Goal: Task Accomplishment & Management: Use online tool/utility

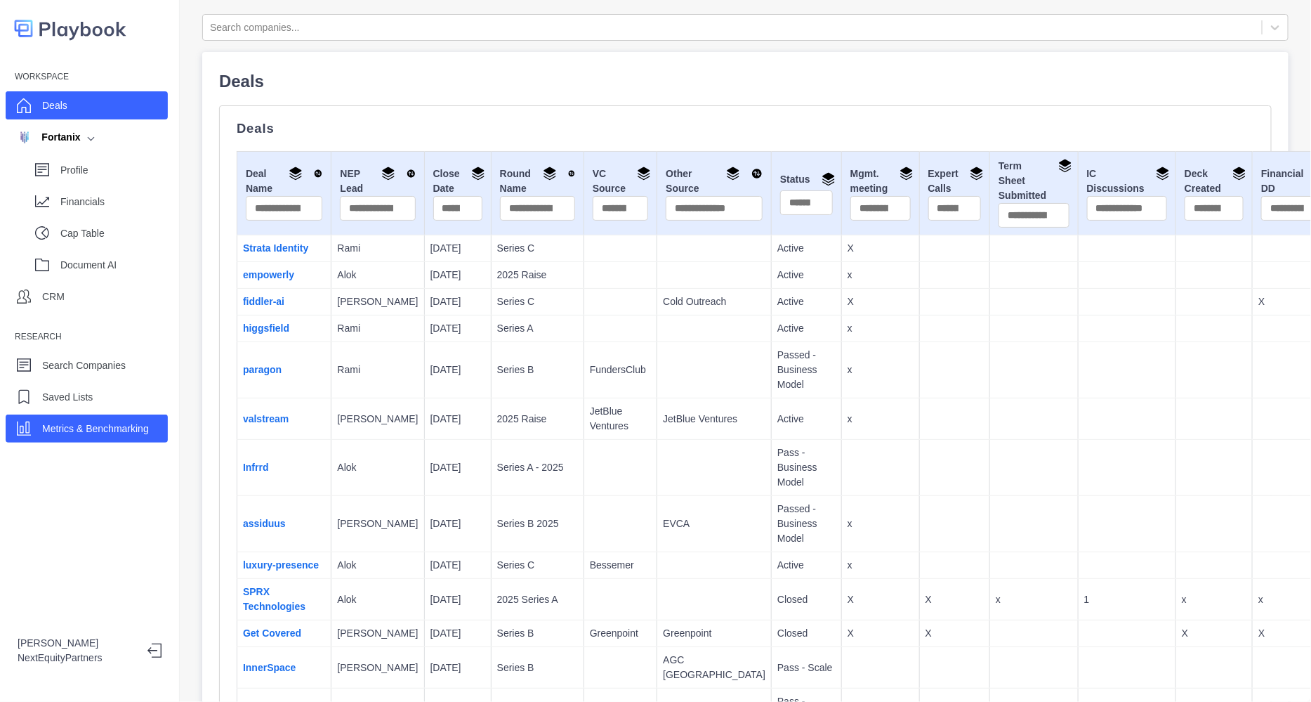
click at [91, 439] on div "Metrics & Benchmarking" at bounding box center [87, 428] width 162 height 28
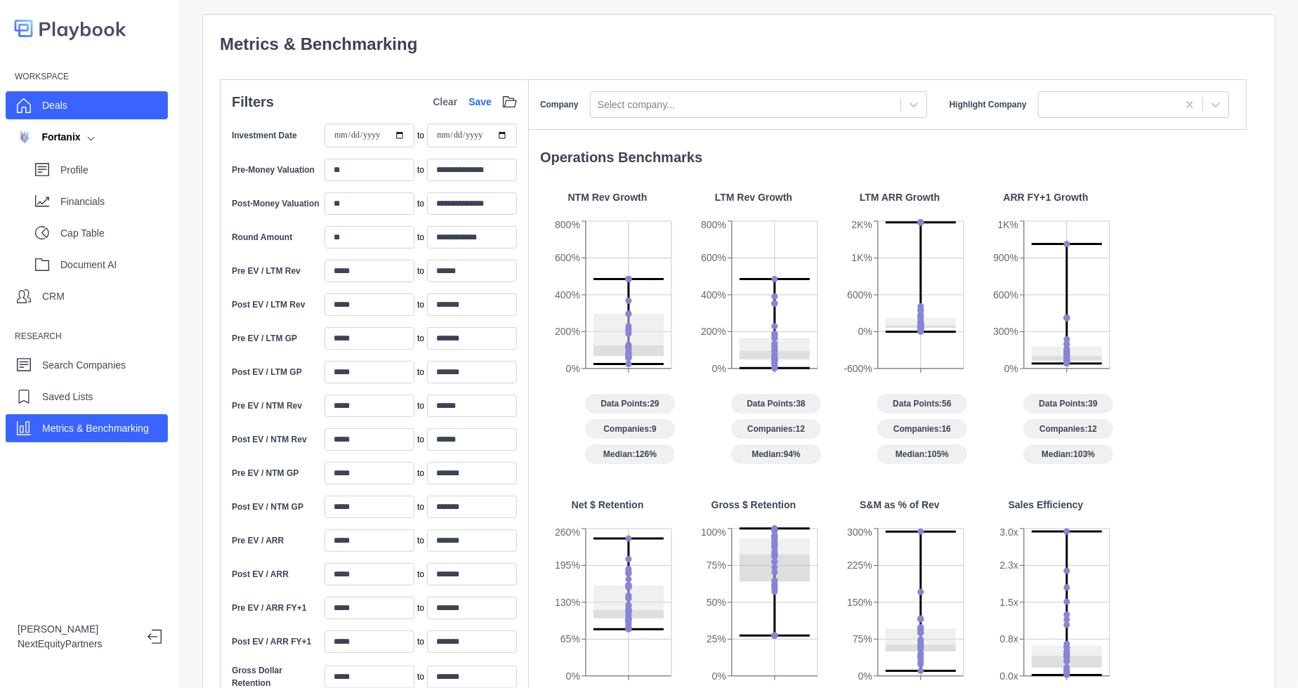
click at [73, 106] on div "Deals" at bounding box center [87, 105] width 162 height 28
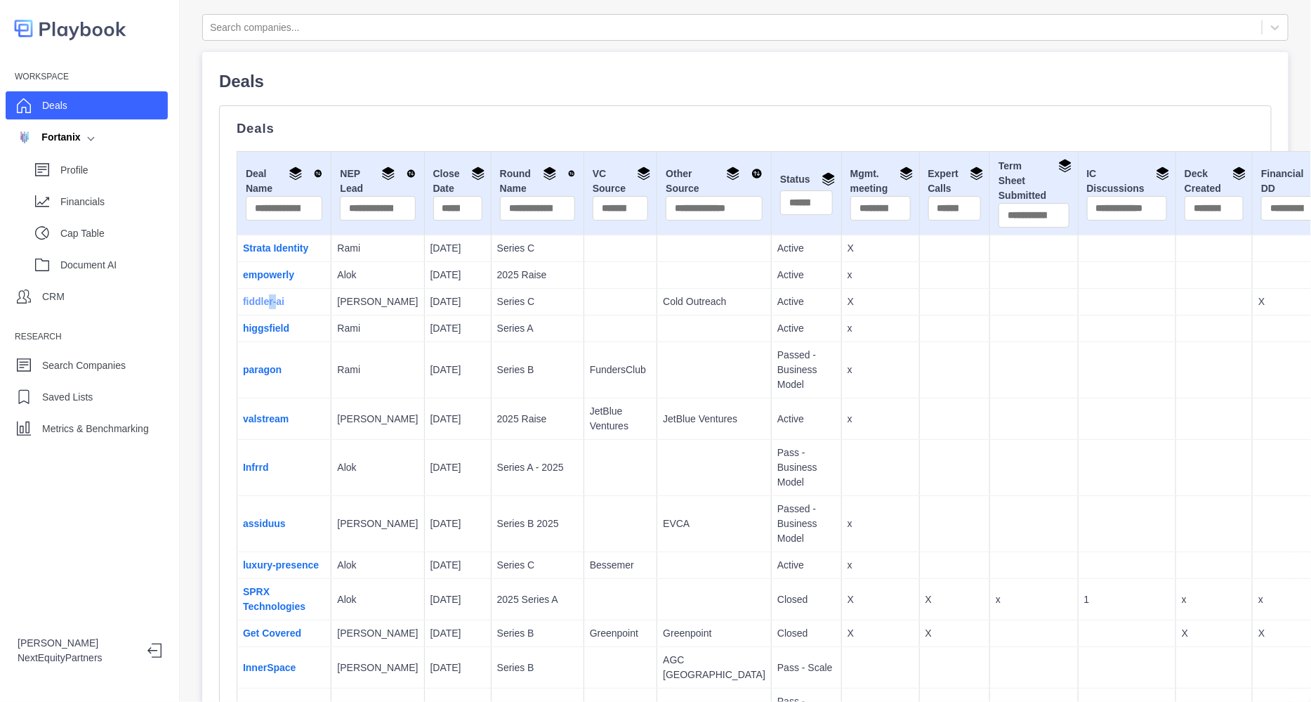
drag, startPoint x: 270, startPoint y: 315, endPoint x: 275, endPoint y: 306, distance: 9.8
click at [275, 306] on td "fiddler-ai" at bounding box center [284, 302] width 94 height 27
click at [275, 306] on link "fiddler-ai" at bounding box center [263, 301] width 41 height 11
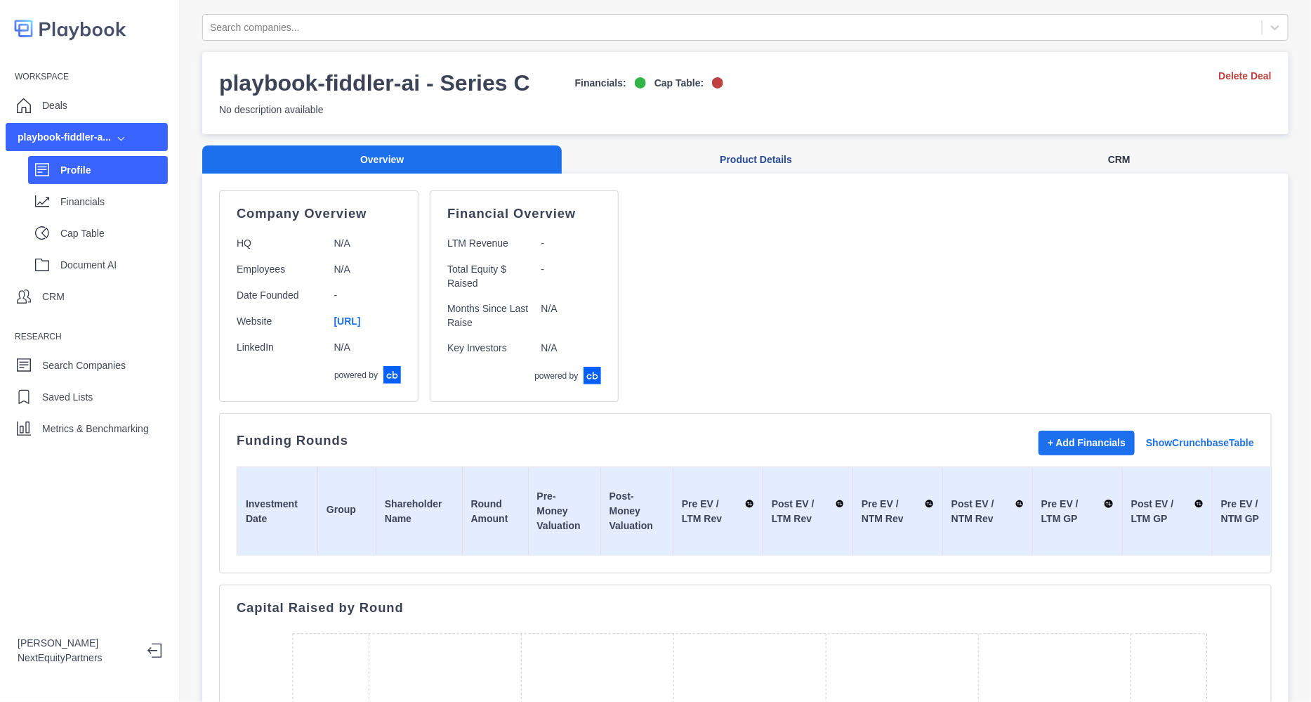
click at [1107, 159] on button "CRM" at bounding box center [1119, 159] width 339 height 29
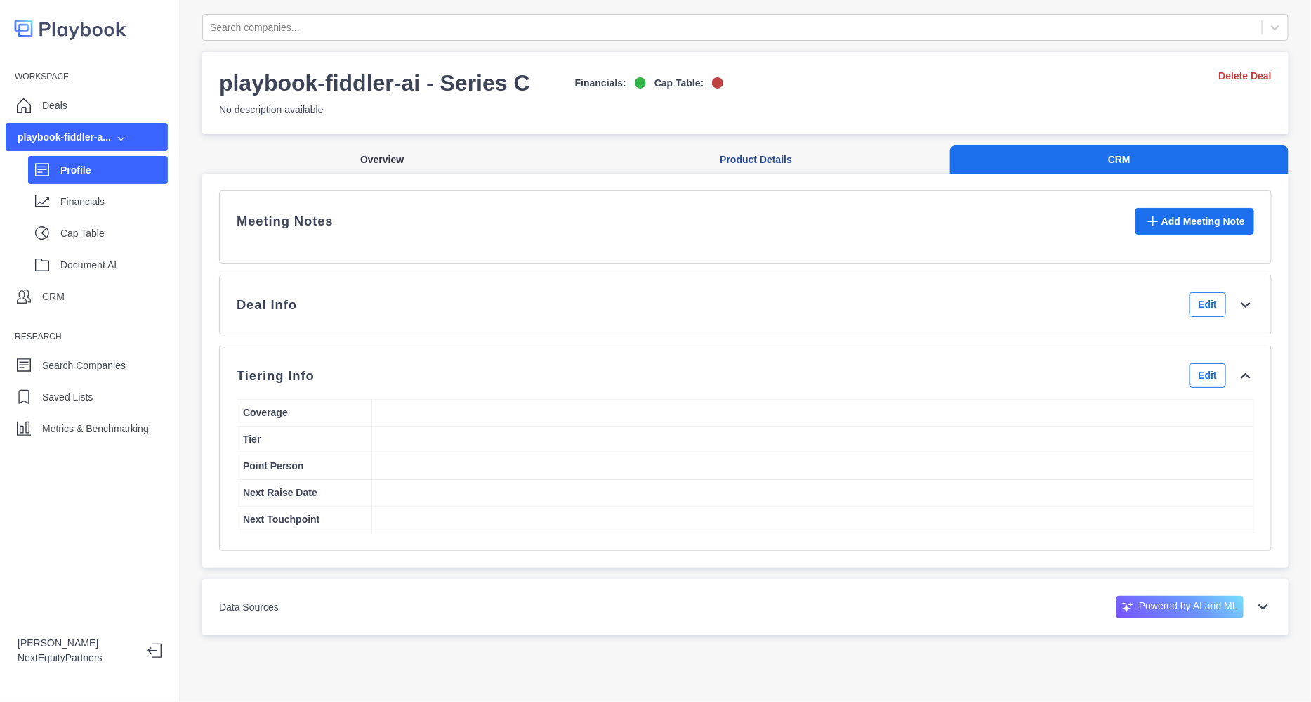
click at [426, 150] on button "Overview" at bounding box center [382, 159] width 360 height 29
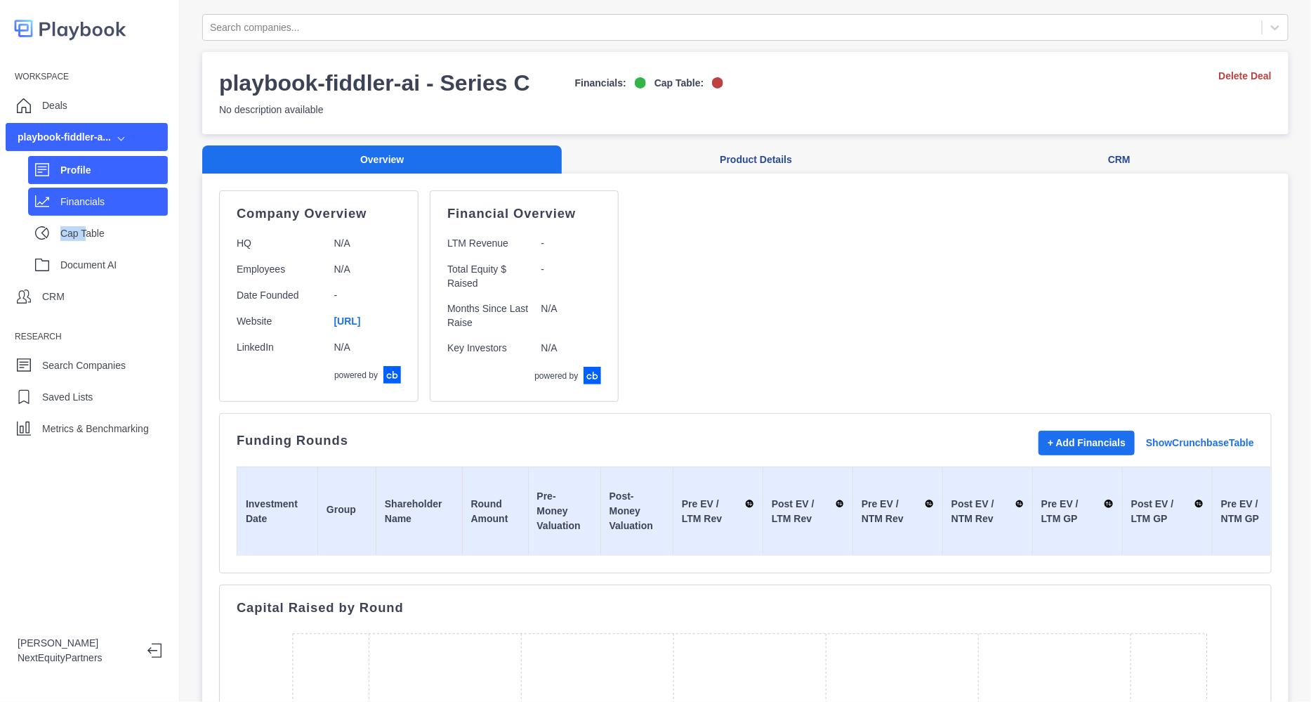
drag, startPoint x: 86, startPoint y: 218, endPoint x: 104, endPoint y: 198, distance: 26.4
click at [104, 198] on div "Profile Financials Cap Table Document AI" at bounding box center [87, 214] width 162 height 127
click at [104, 198] on p "Financials" at bounding box center [113, 202] width 107 height 15
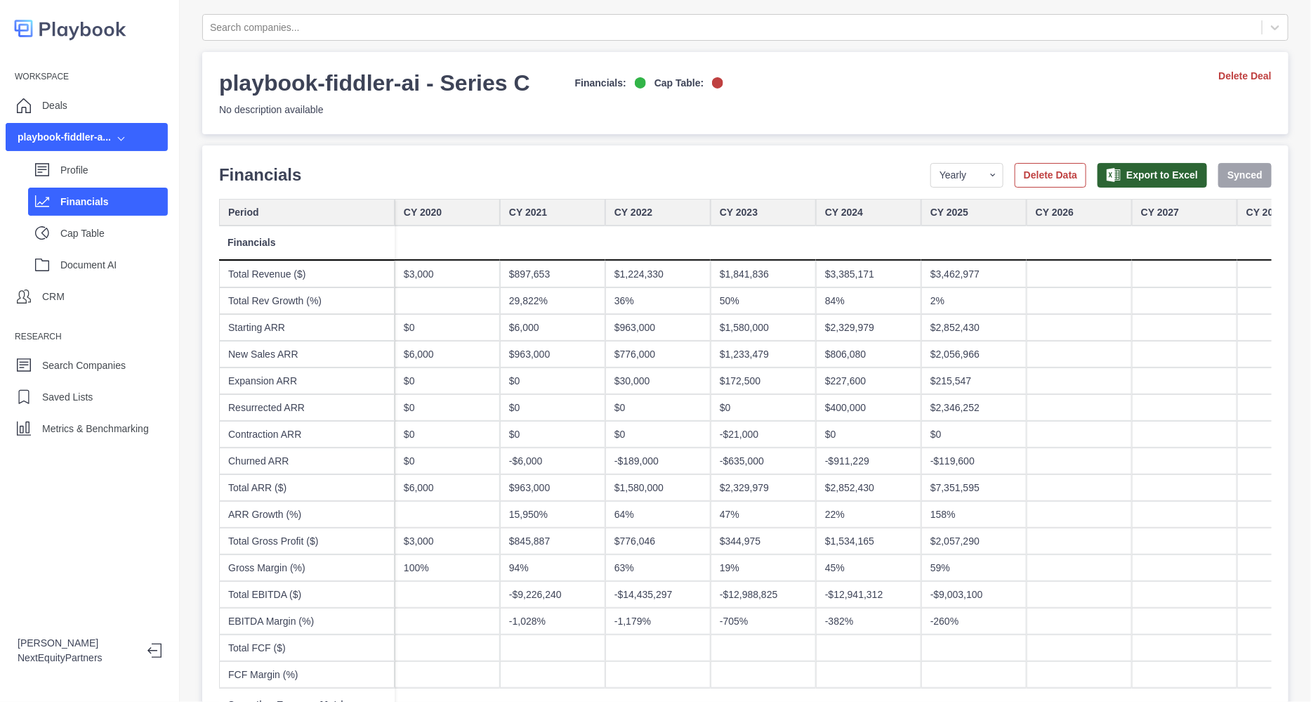
click at [104, 198] on p "Financials" at bounding box center [113, 202] width 107 height 15
click at [931, 185] on select "Yearly Quarterly Monthly NTM LTM" at bounding box center [967, 175] width 73 height 25
select select "monthly"
click at [931, 163] on select "Yearly Quarterly Monthly NTM LTM" at bounding box center [967, 175] width 73 height 25
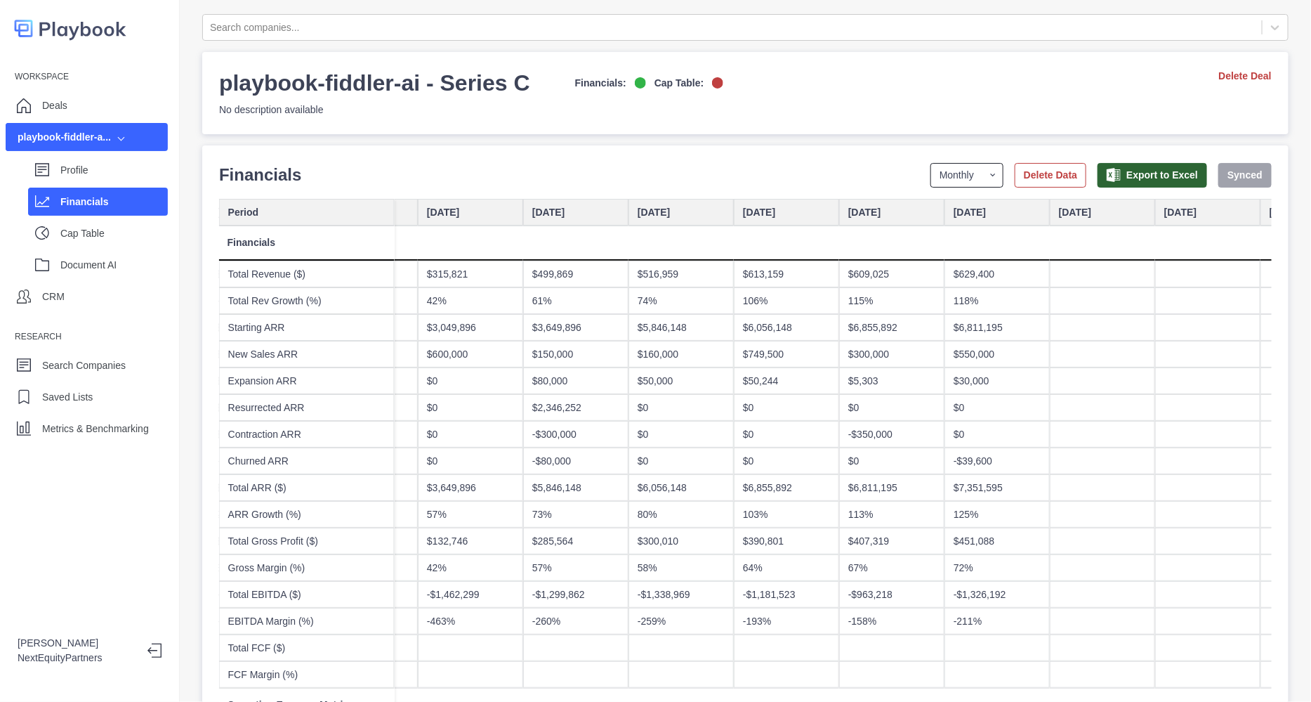
scroll to position [0, 6424]
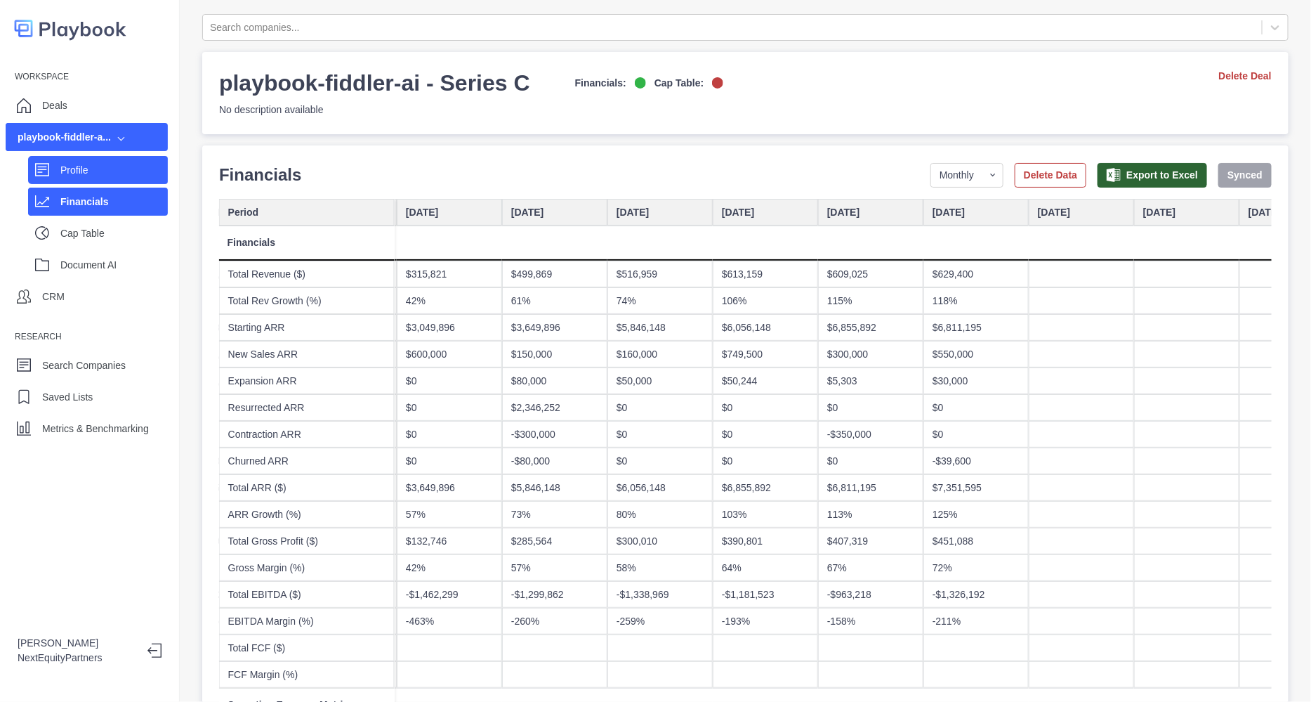
click at [137, 180] on div "Profile" at bounding box center [113, 169] width 107 height 21
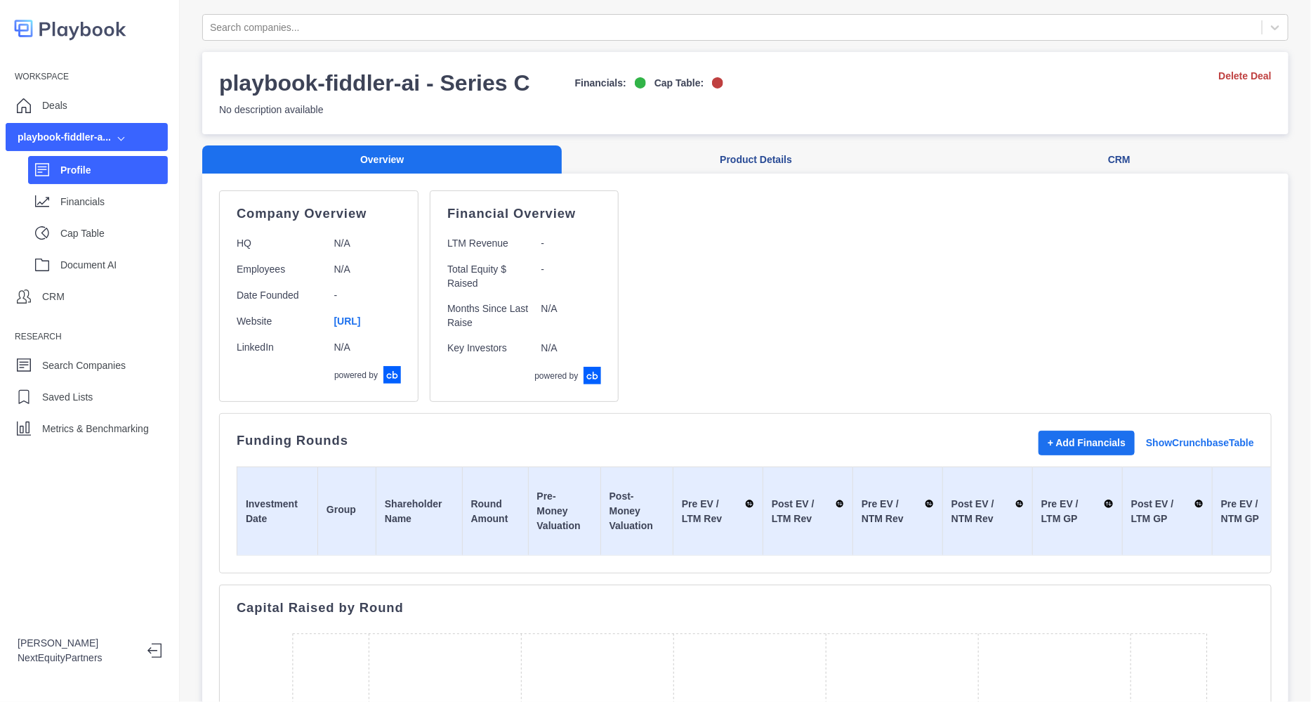
click at [178, 209] on div "playbook-fiddler-a... Profile Financials Cap Table Document AI" at bounding box center [89, 200] width 179 height 155
click at [162, 226] on p "Cap Table" at bounding box center [113, 233] width 107 height 15
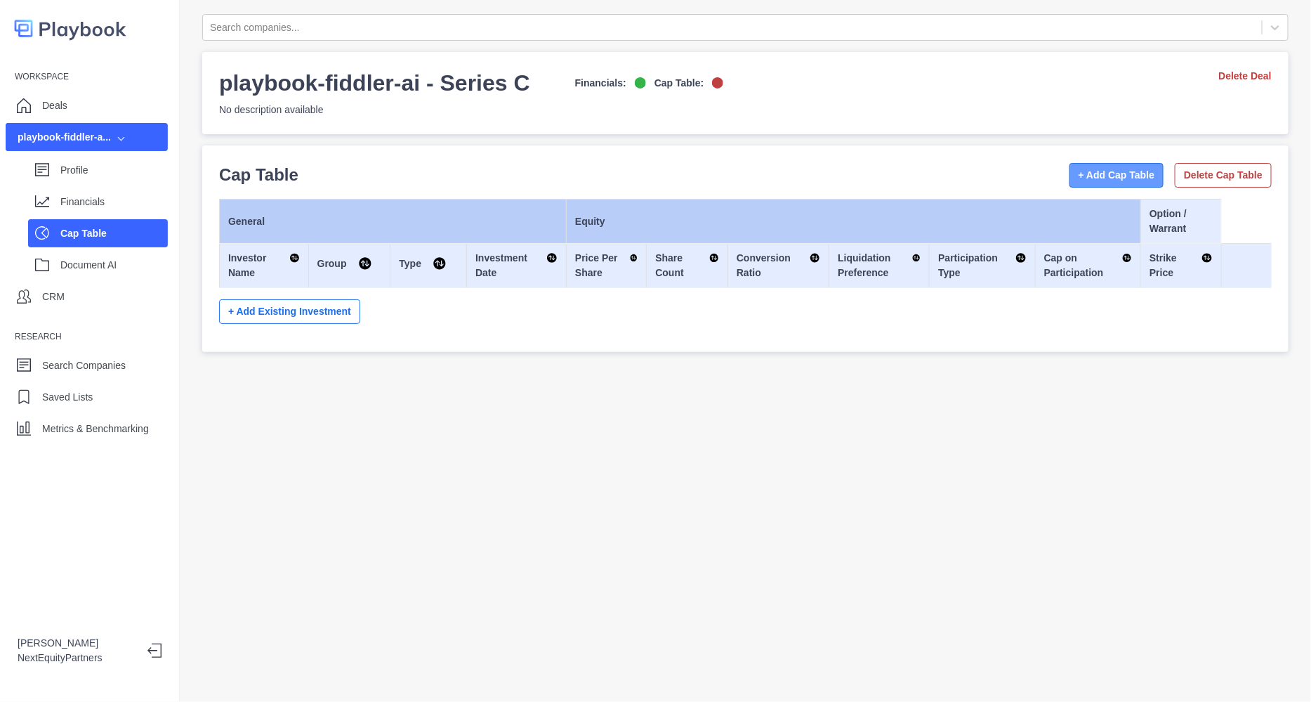
click at [1070, 178] on button "+ Add Cap Table" at bounding box center [1117, 175] width 95 height 25
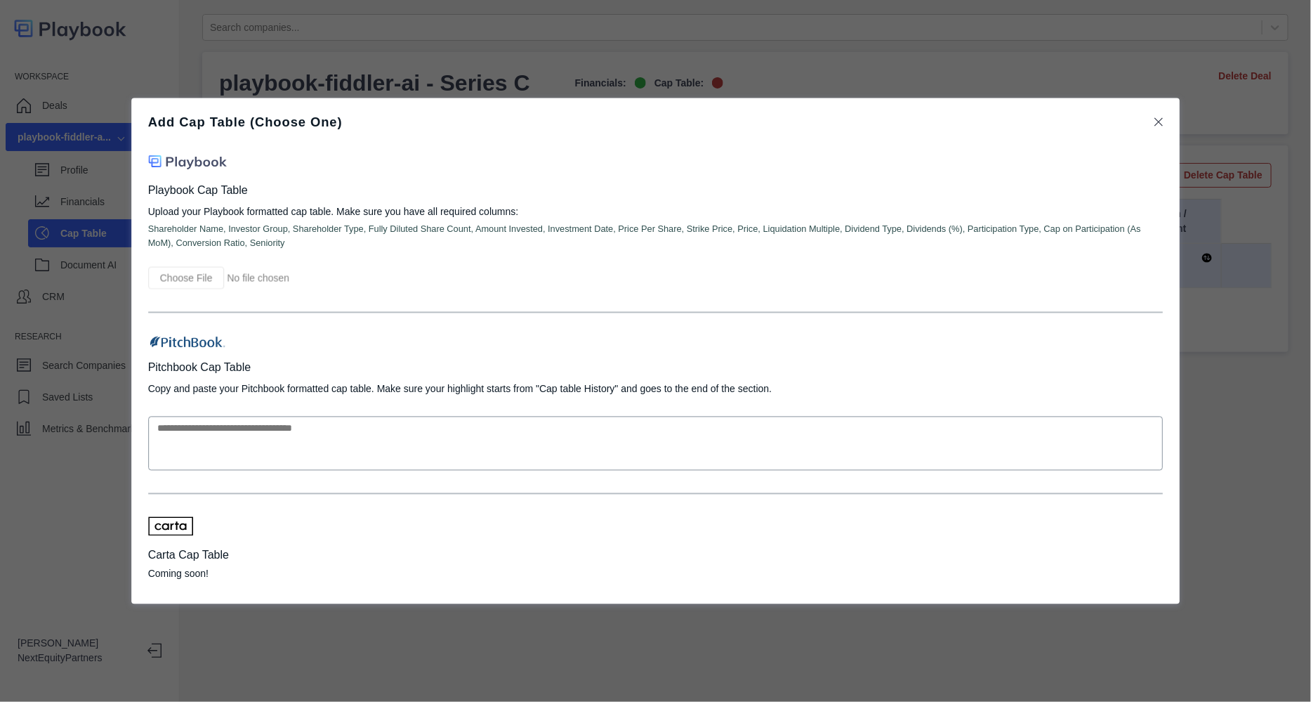
click at [197, 279] on input "file" at bounding box center [260, 277] width 225 height 22
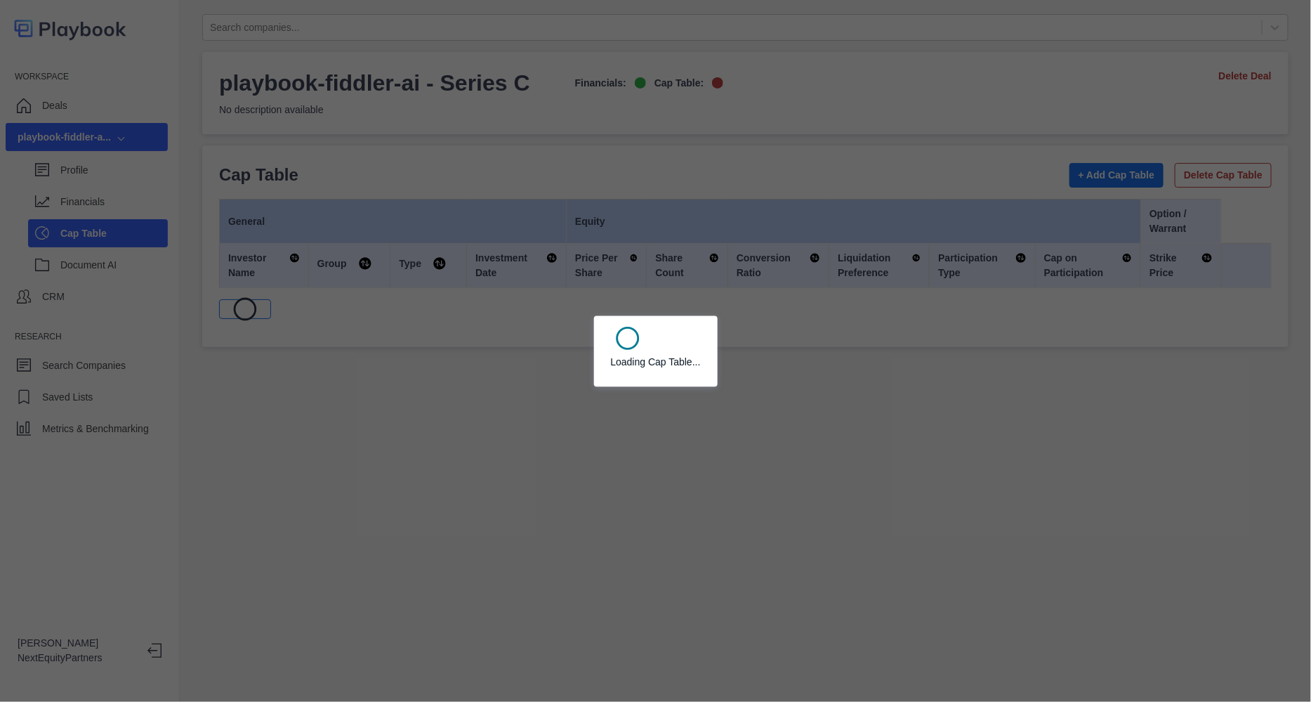
select select "SHARE_HOLDER_TYPE_WARRANT"
select select "SHARE_HOLDER_TYPE_OPTION"
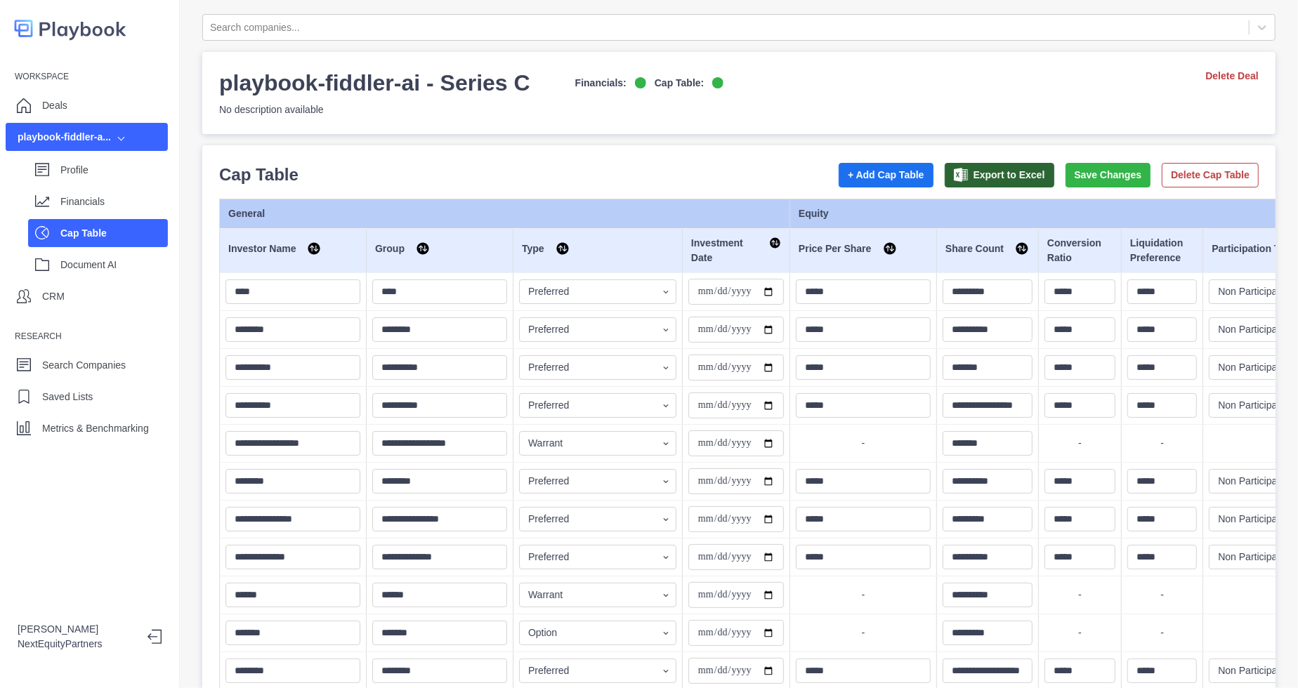
drag, startPoint x: 1090, startPoint y: 167, endPoint x: 804, endPoint y: 96, distance: 294.5
click at [1089, 168] on button "Save Changes" at bounding box center [1108, 175] width 86 height 25
click at [103, 164] on p "Profile" at bounding box center [113, 170] width 107 height 15
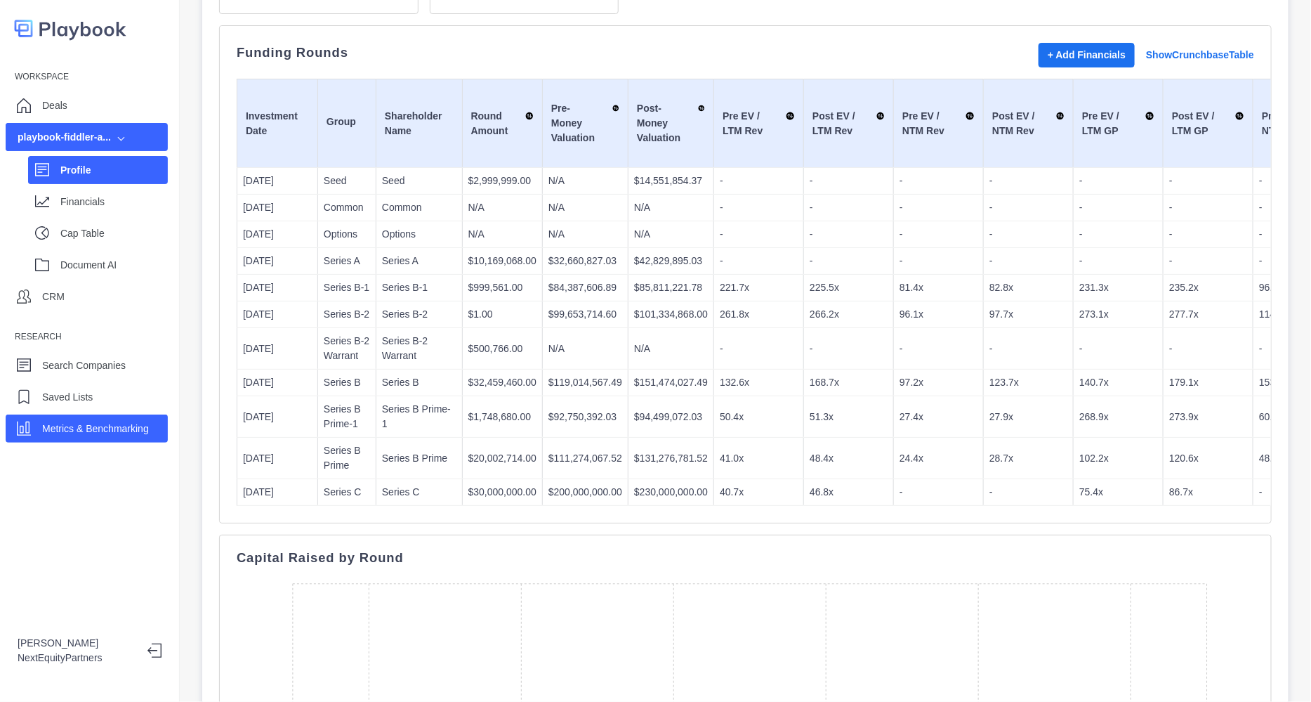
click at [76, 418] on div "Metrics & Benchmarking" at bounding box center [95, 428] width 107 height 21
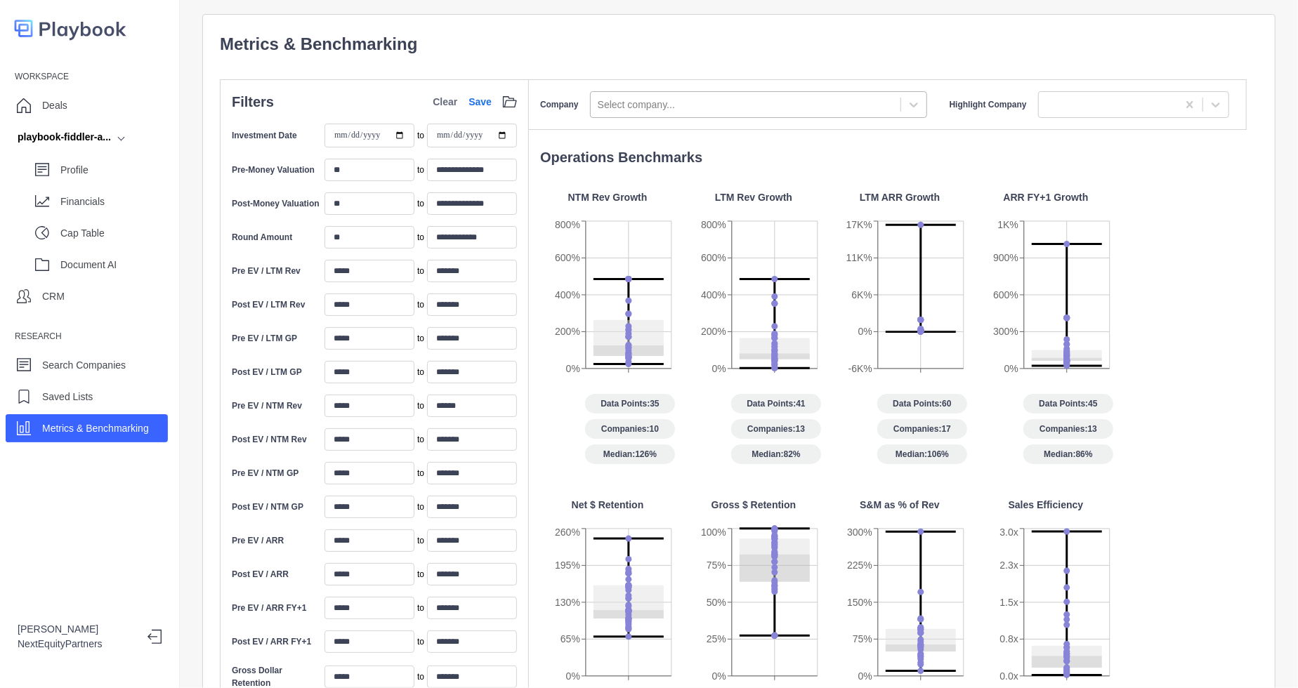
click at [638, 114] on div "Select company..." at bounding box center [746, 104] width 310 height 23
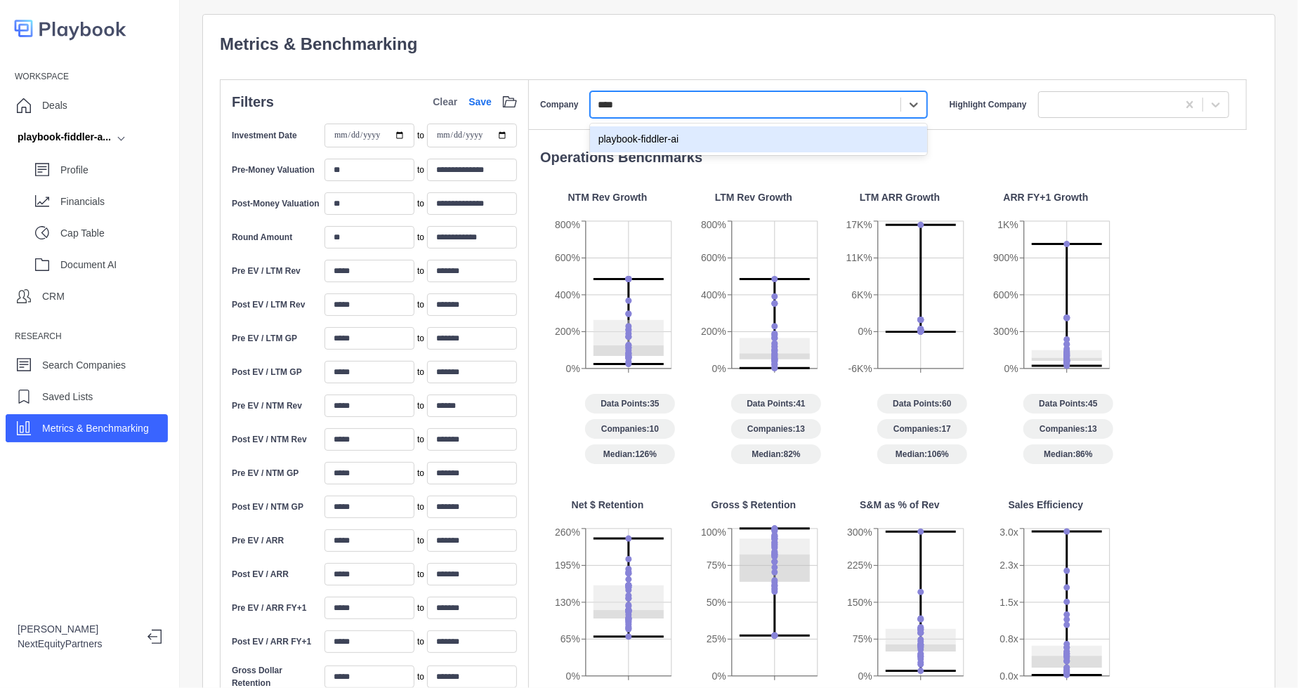
type input "****"
